Goal: Navigation & Orientation: Find specific page/section

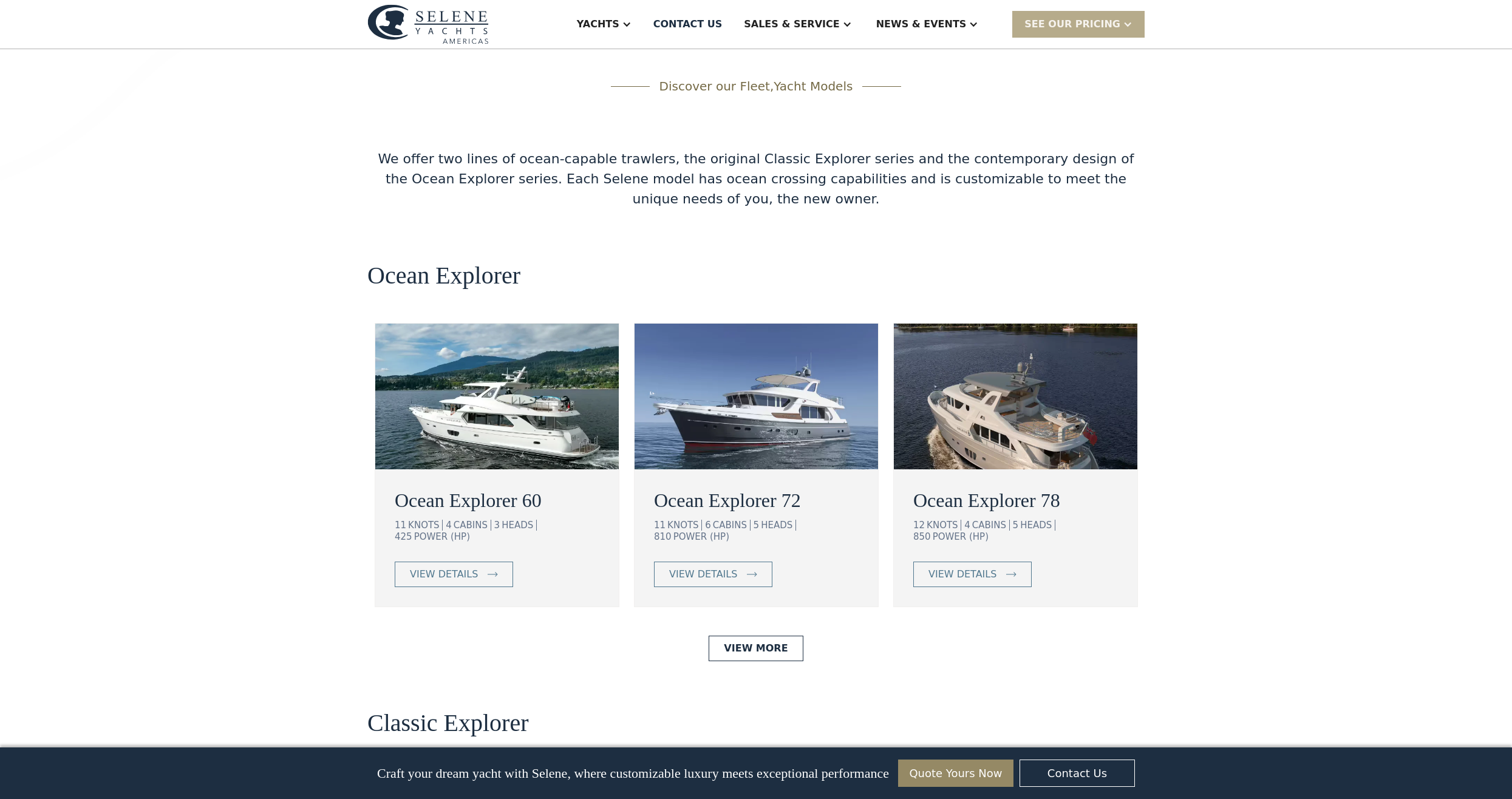
scroll to position [2064, 0]
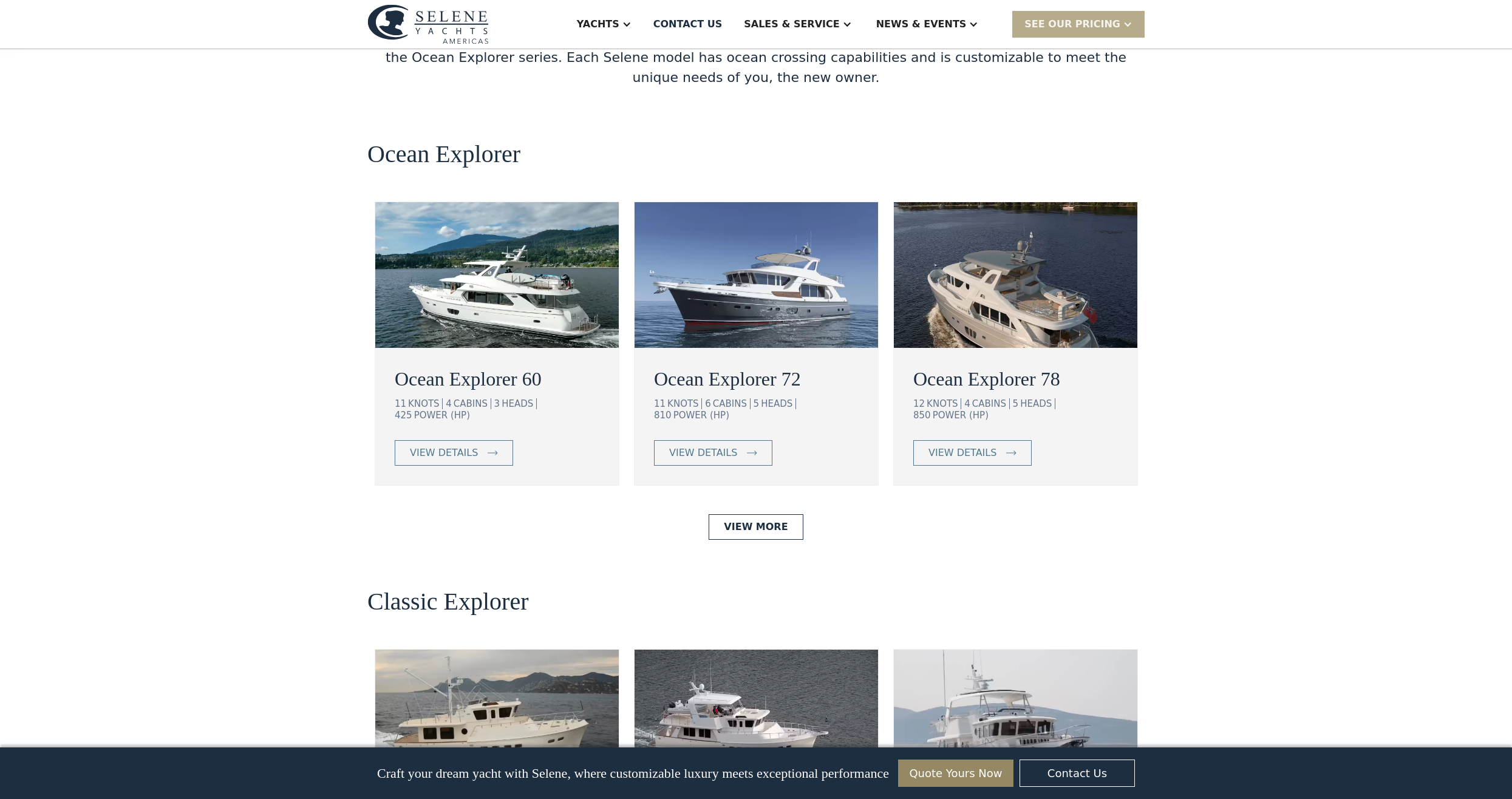
click at [996, 202] on img at bounding box center [1016, 275] width 243 height 146
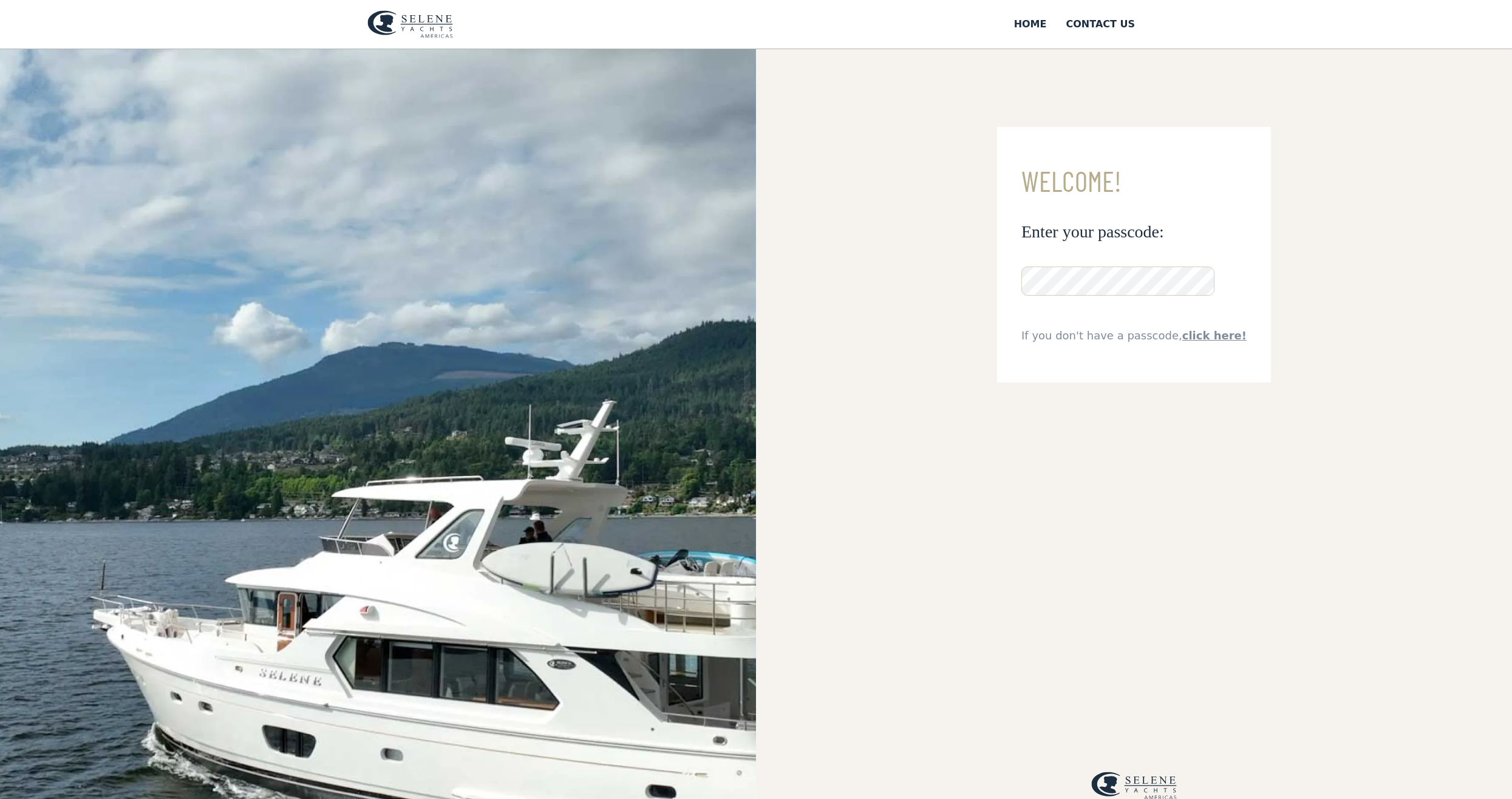
click at [1205, 337] on link "click here!" at bounding box center [1214, 335] width 65 height 13
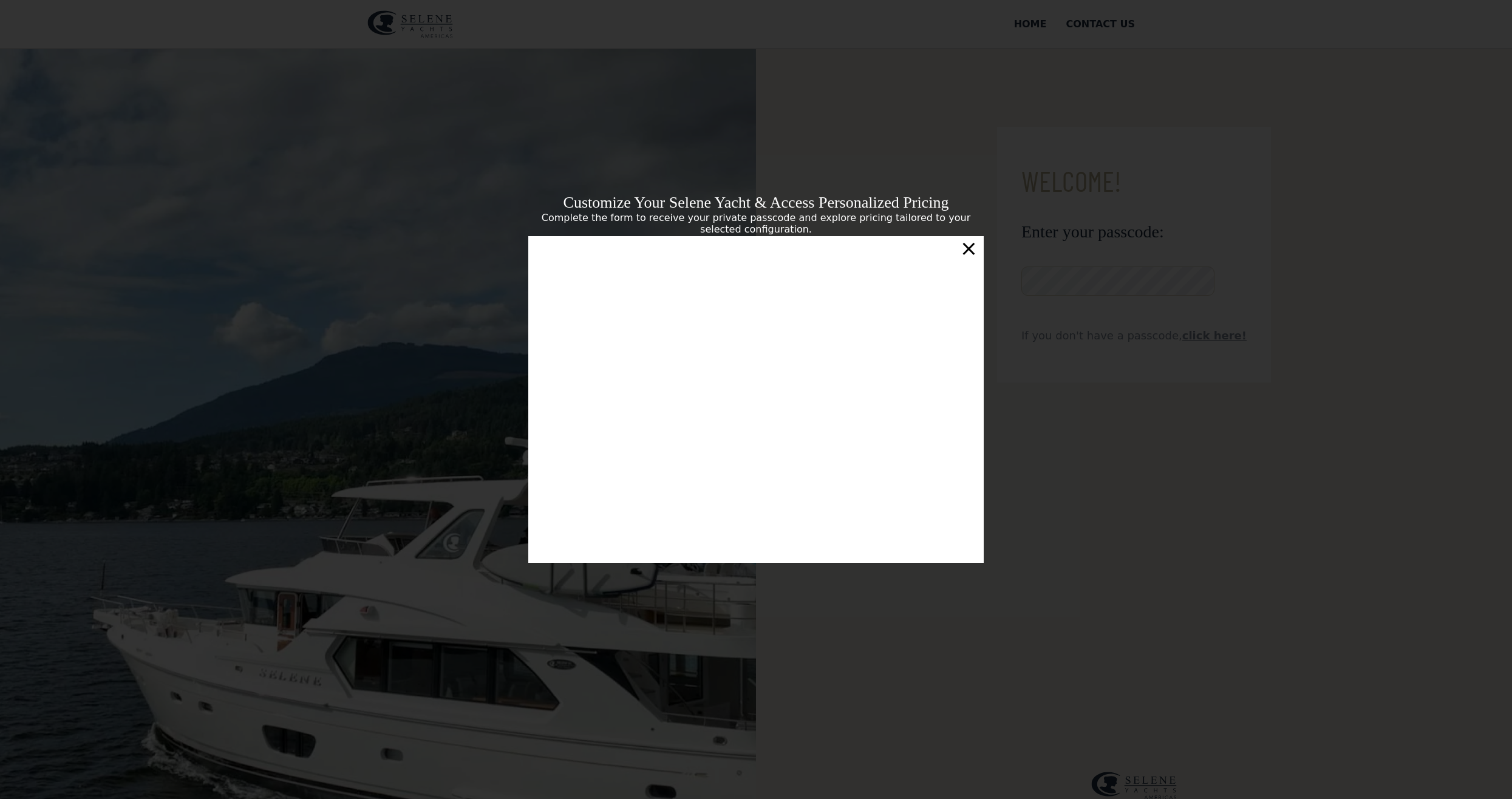
click at [970, 250] on div "×" at bounding box center [968, 248] width 17 height 24
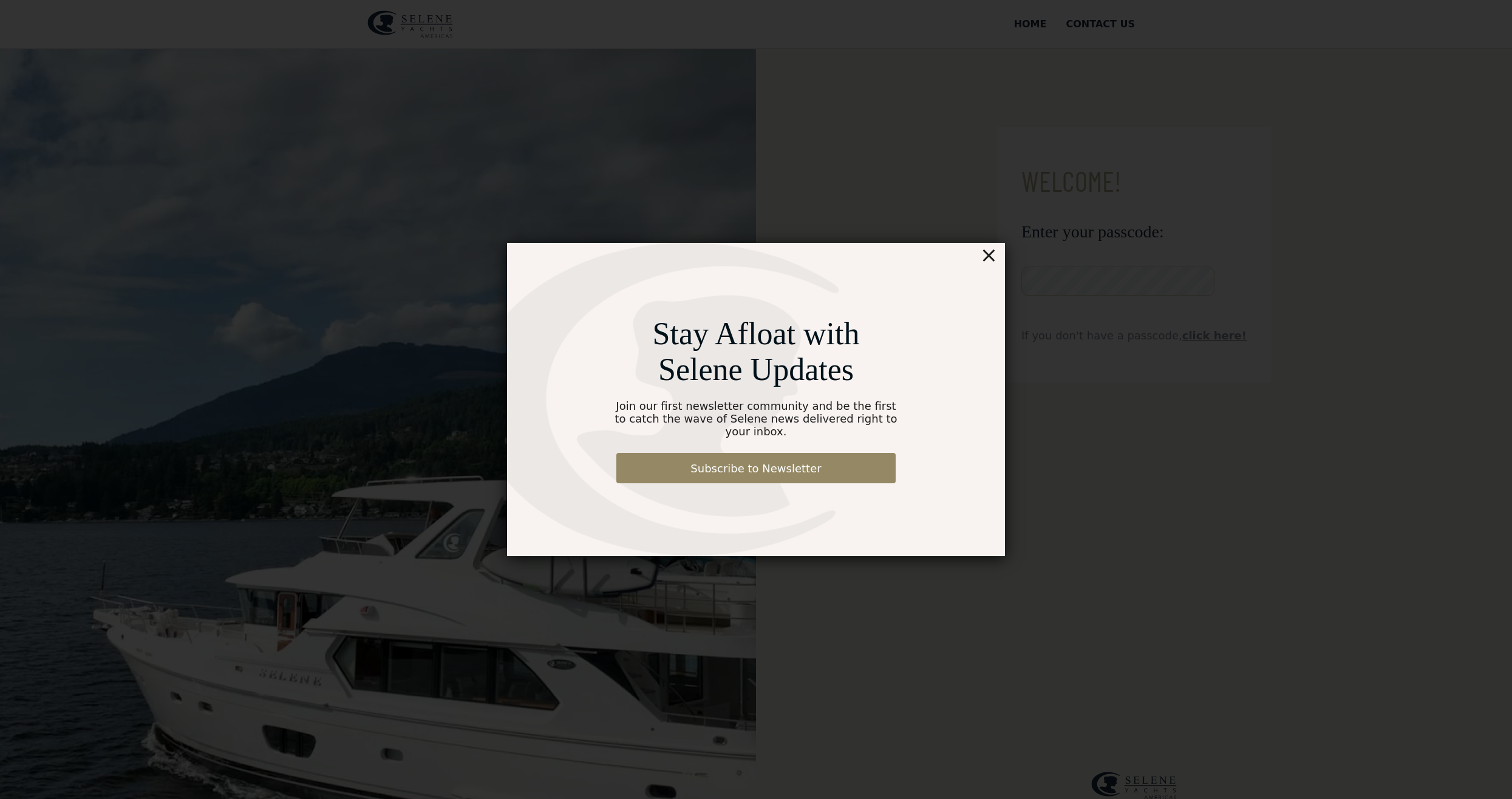
click at [988, 259] on div "×" at bounding box center [989, 255] width 17 height 24
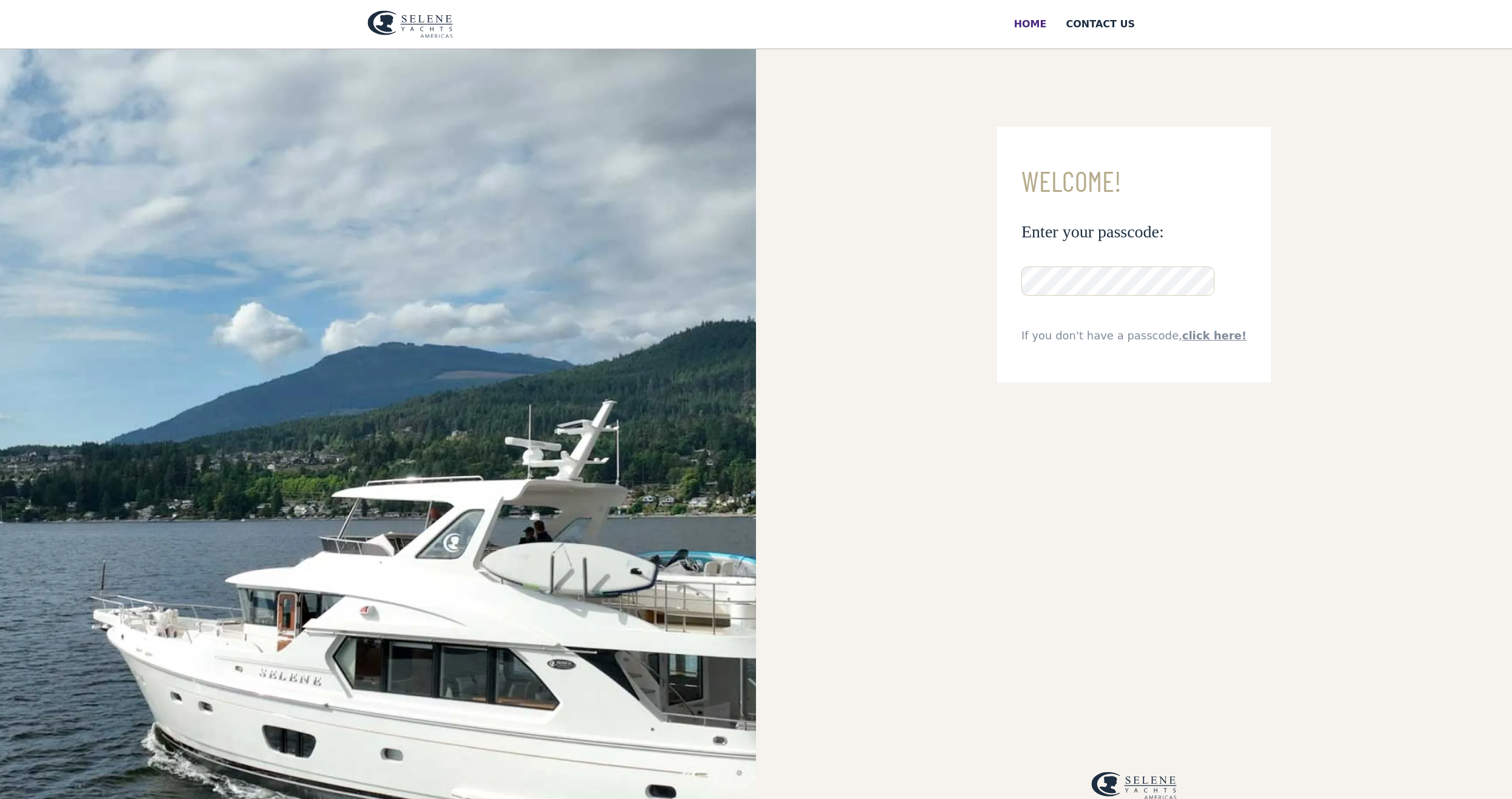
click at [1038, 27] on div "Home" at bounding box center [1030, 24] width 33 height 15
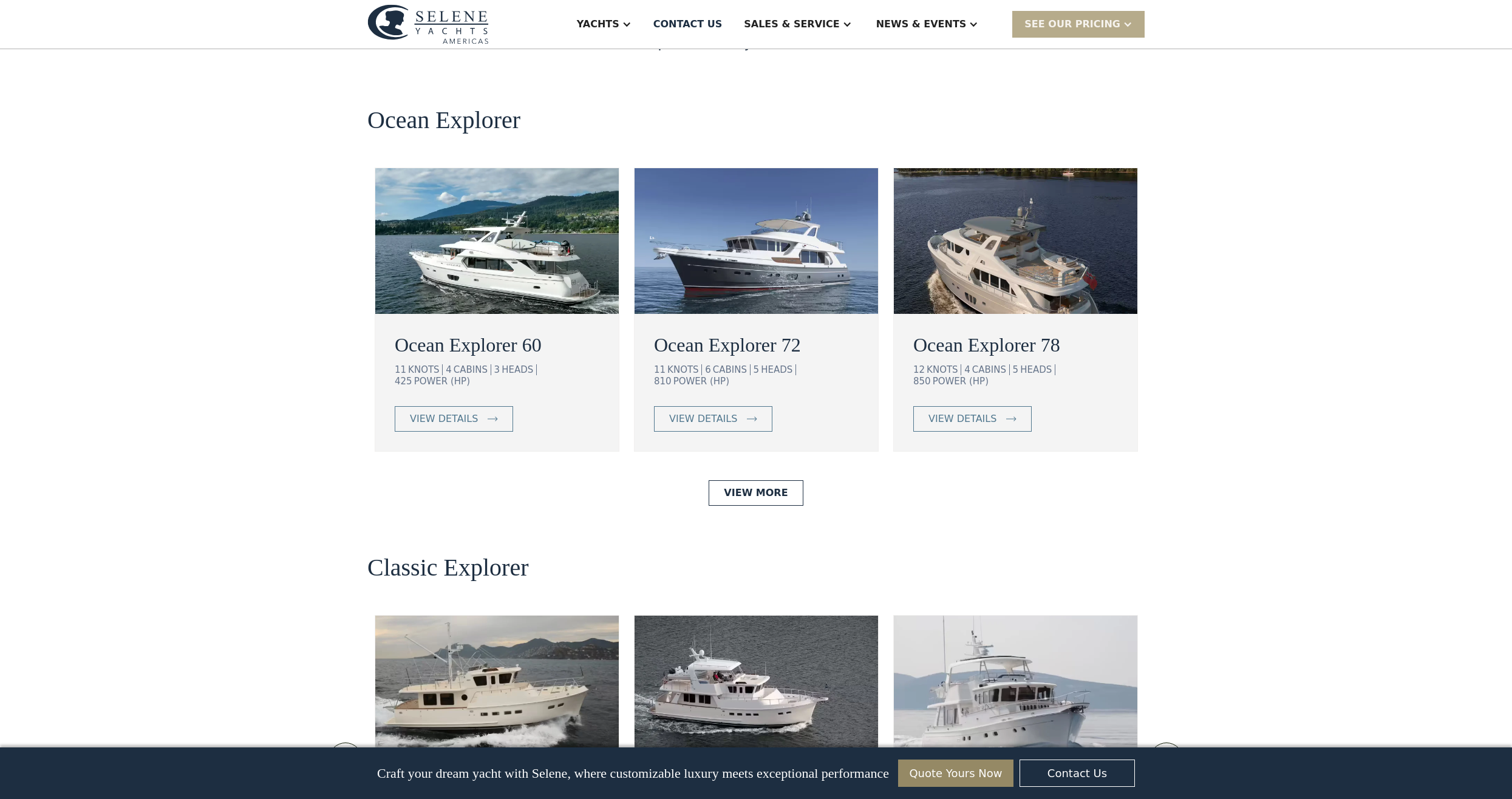
scroll to position [2125, 0]
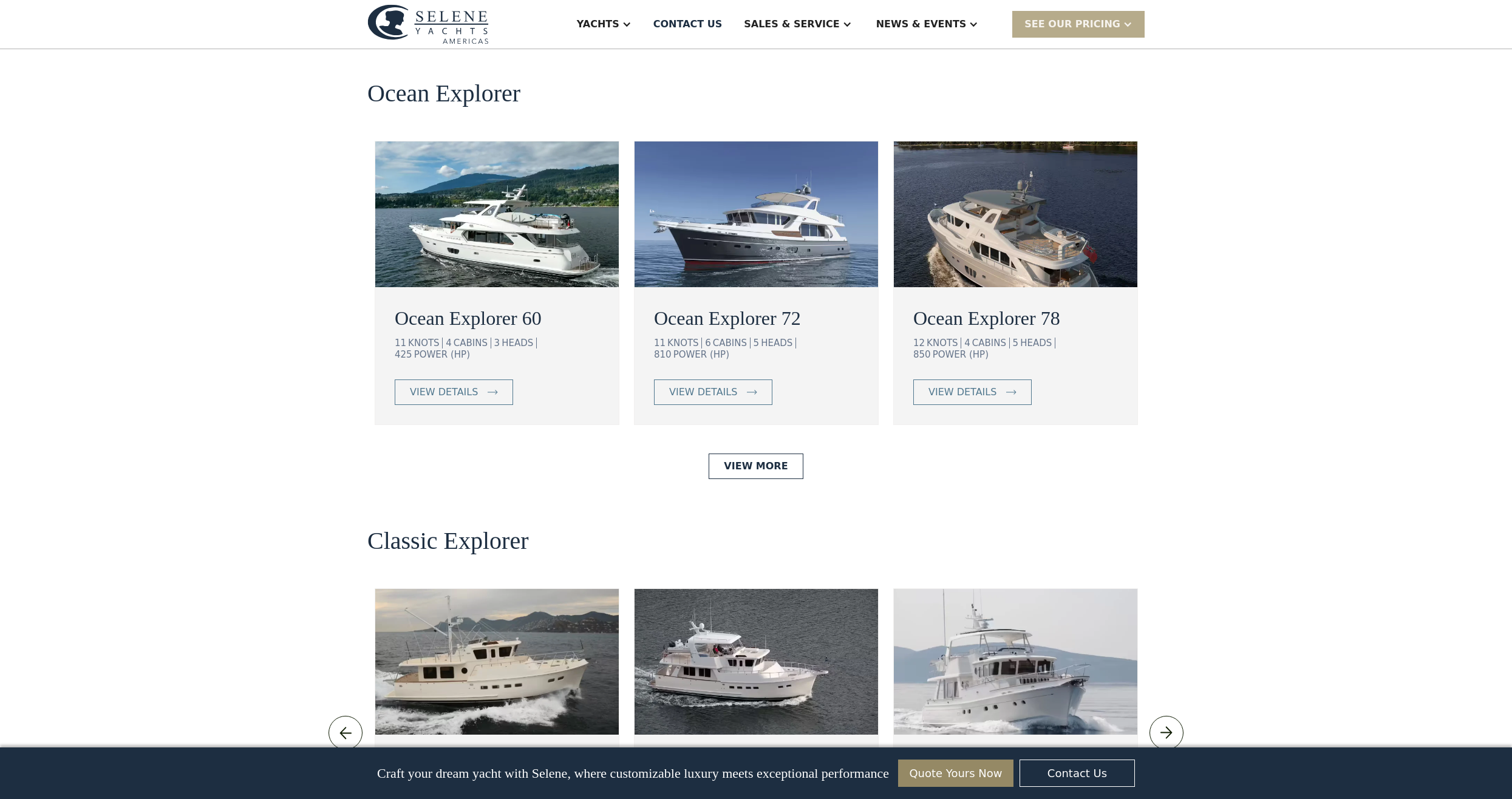
click at [781, 145] on img at bounding box center [756, 214] width 243 height 146
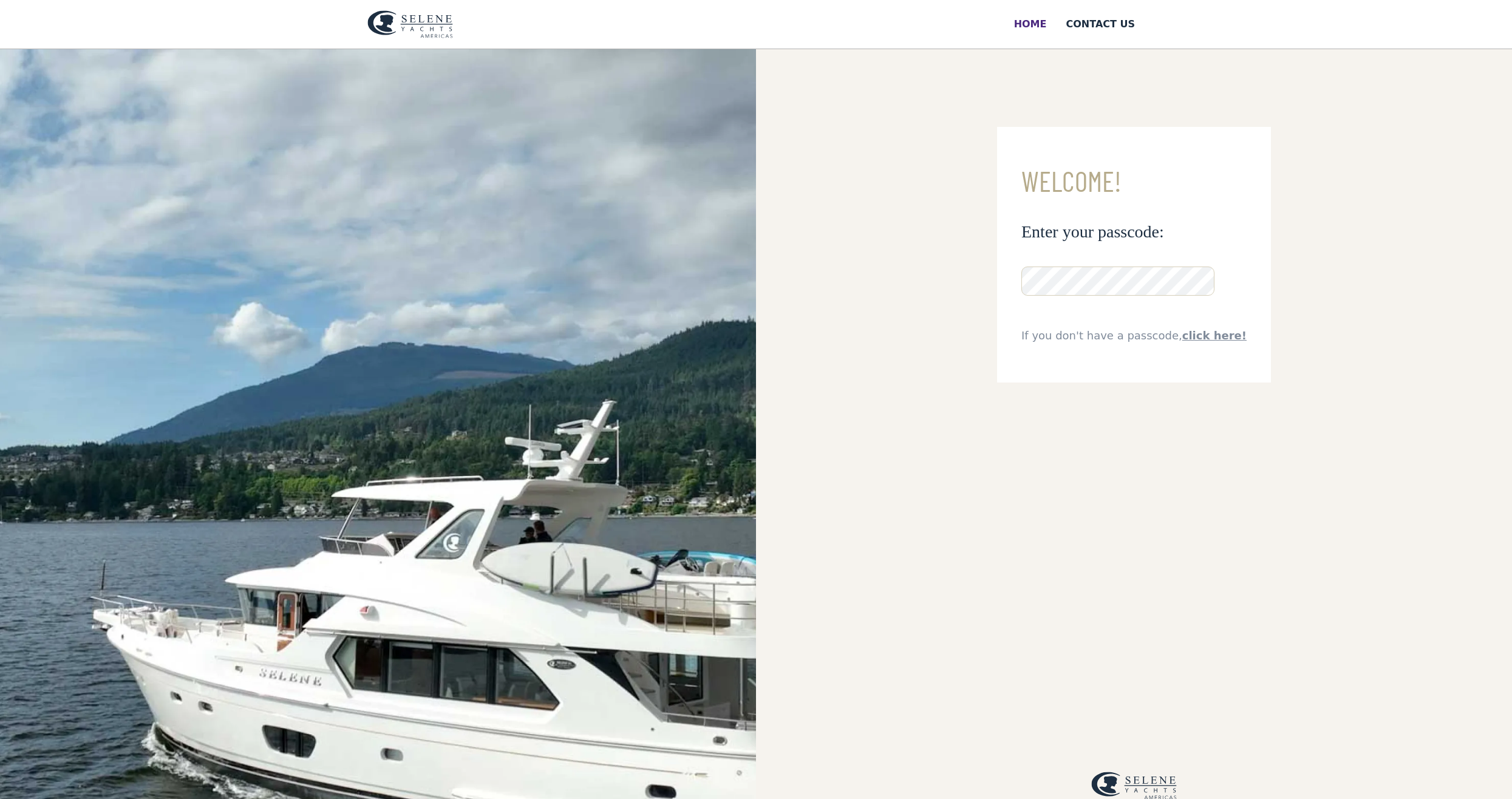
click at [1047, 21] on div "Home" at bounding box center [1030, 24] width 33 height 15
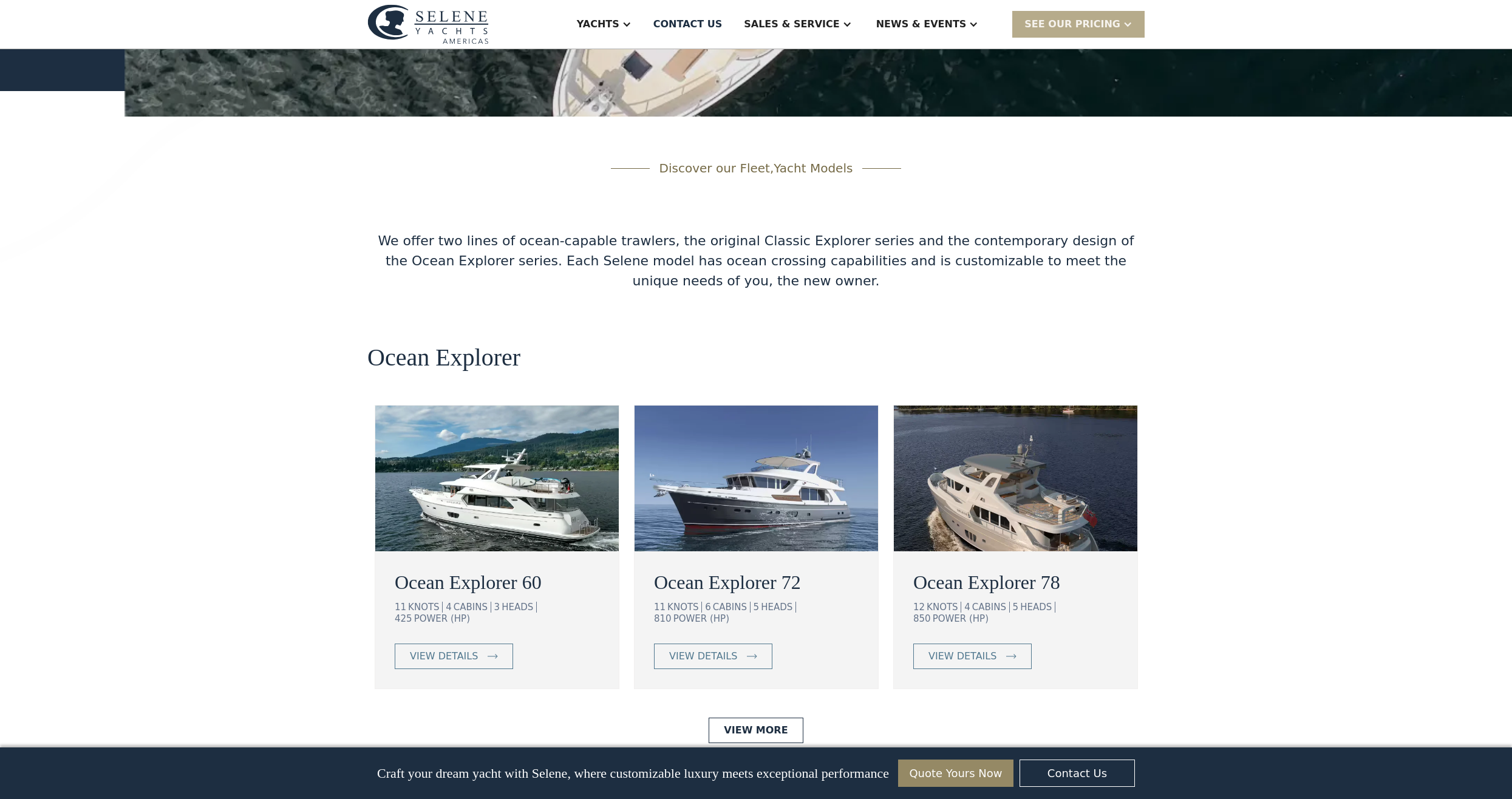
scroll to position [1882, 0]
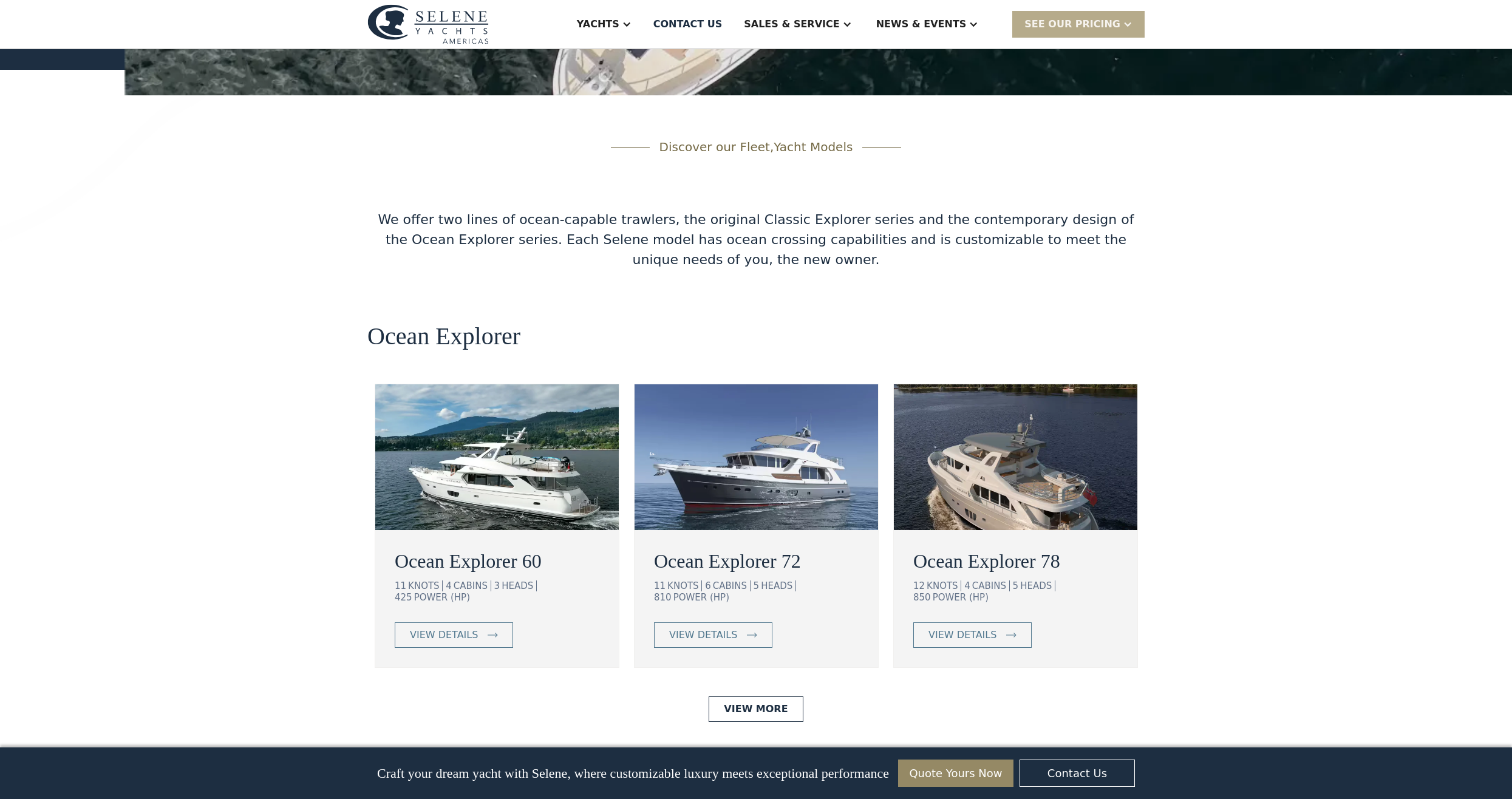
click at [1013, 384] on img at bounding box center [1016, 457] width 243 height 146
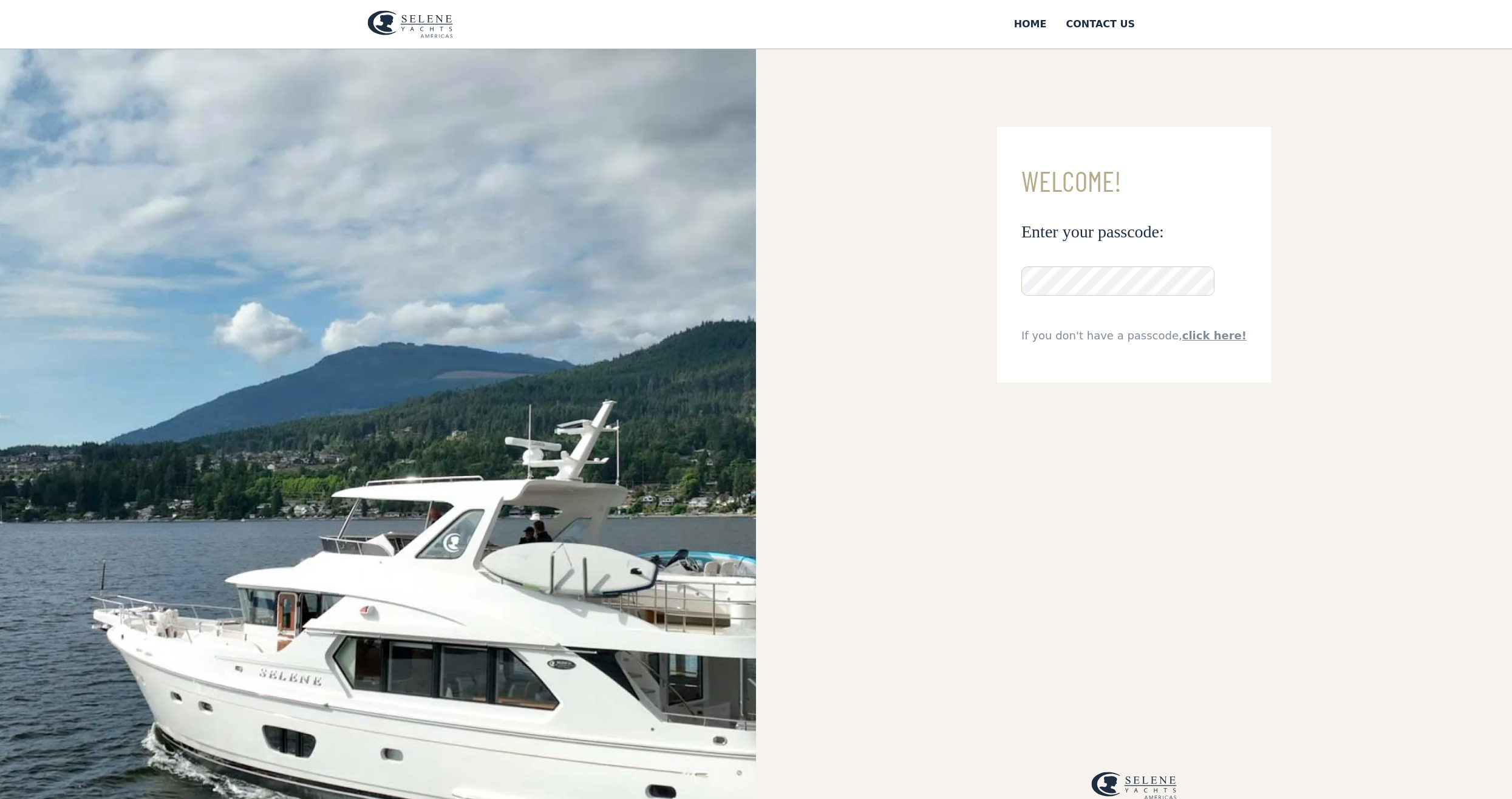
click at [1212, 337] on link "click here!" at bounding box center [1214, 335] width 65 height 13
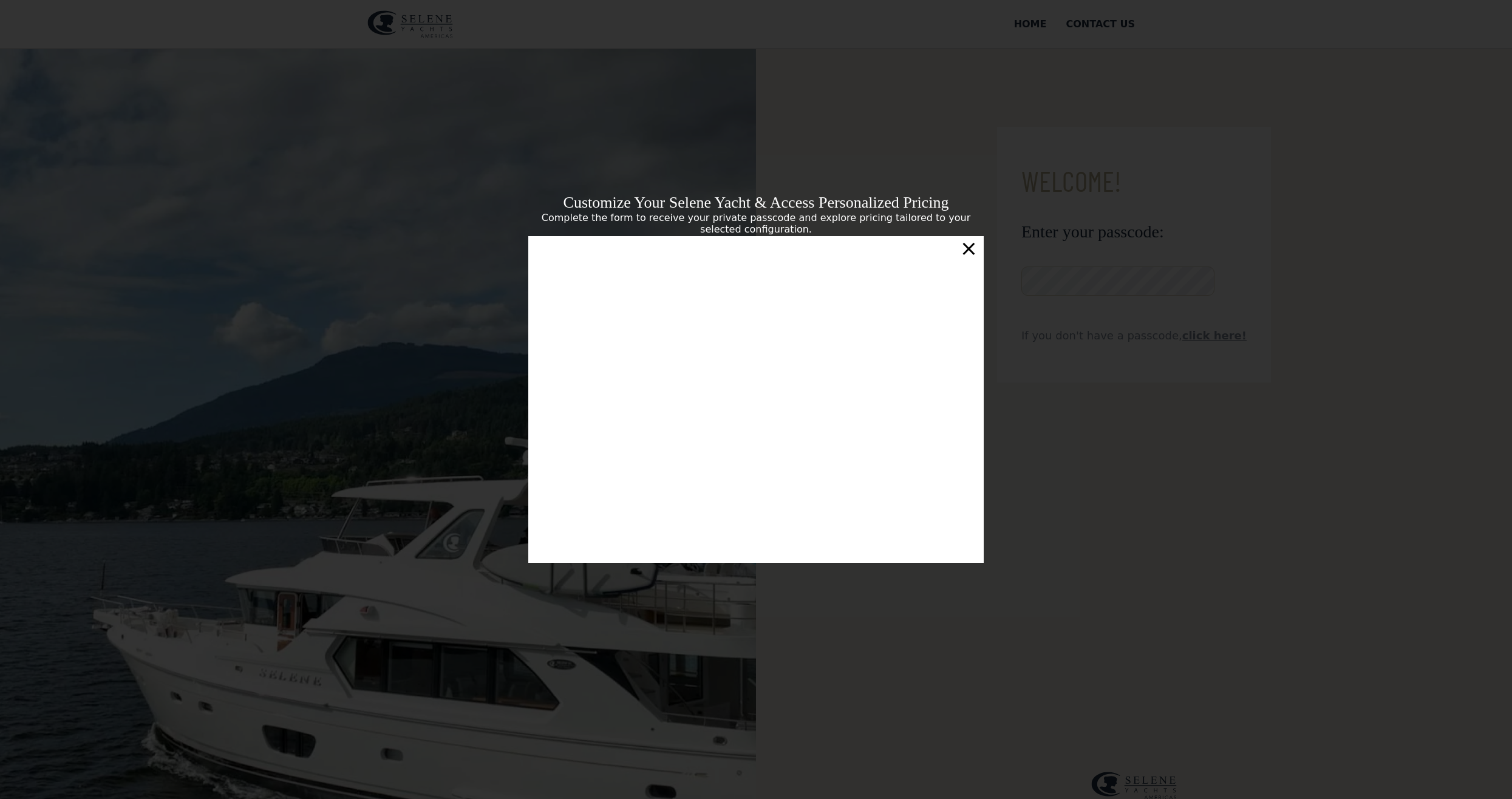
click at [966, 253] on div "×" at bounding box center [968, 248] width 17 height 24
